Goal: Task Accomplishment & Management: Use online tool/utility

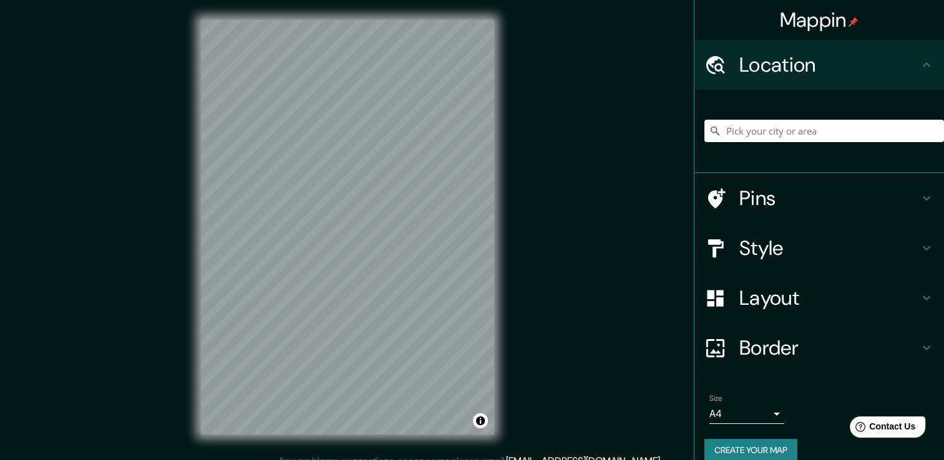
click at [471, 240] on h4 "Style" at bounding box center [829, 248] width 180 height 25
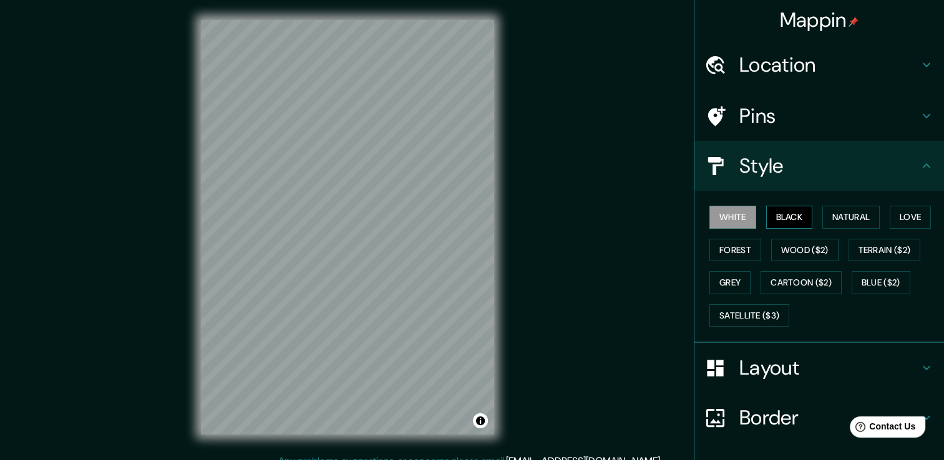
click at [471, 218] on button "Black" at bounding box center [789, 217] width 47 height 23
click at [471, 281] on div "White Black Natural Love Forest Wood ($2) Terrain ($2) Grey Cartoon ($2) Blue (…" at bounding box center [823, 266] width 239 height 131
click at [471, 281] on button "Grey" at bounding box center [729, 282] width 41 height 23
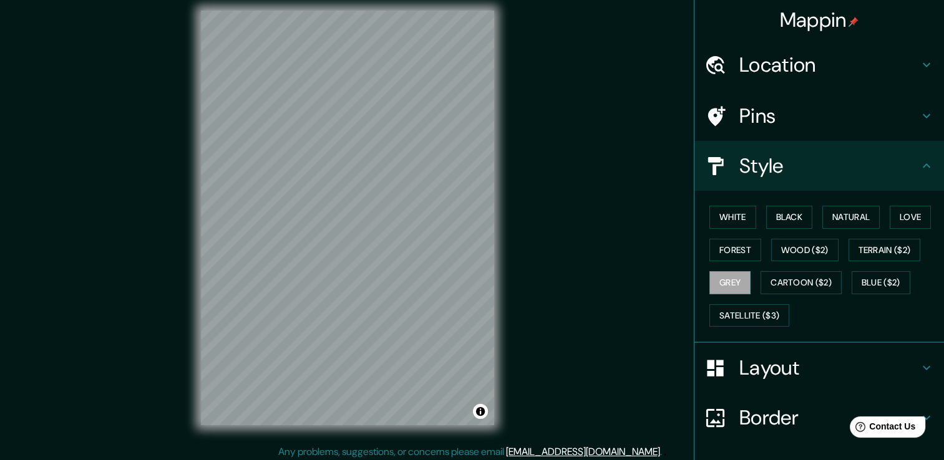
scroll to position [14, 0]
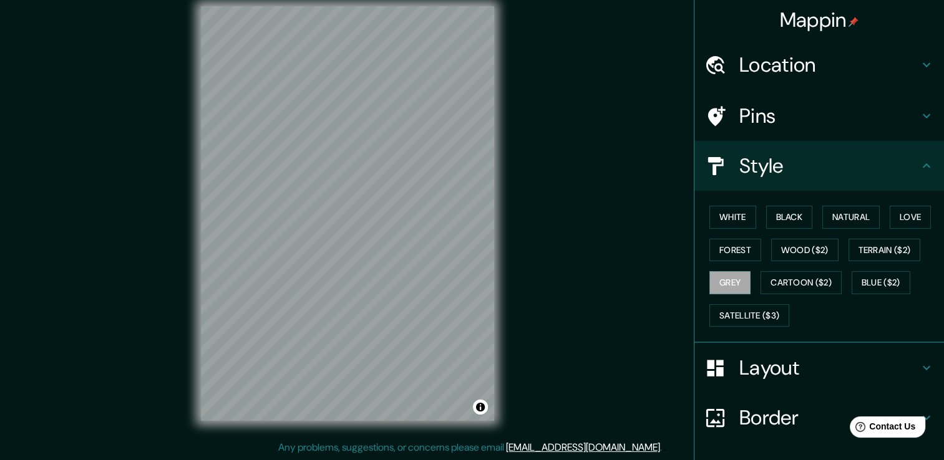
click at [471, 201] on div "© Mapbox © OpenStreetMap Improve this map" at bounding box center [347, 213] width 849 height 414
